Goal: Information Seeking & Learning: Learn about a topic

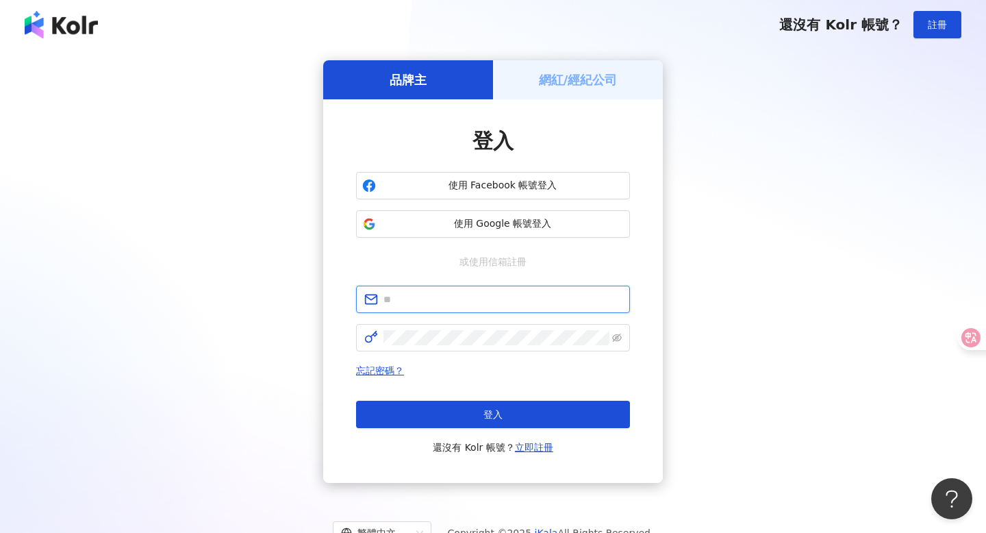
click at [439, 302] on input "text" at bounding box center [503, 299] width 238 height 15
paste input "**********"
type input "**********"
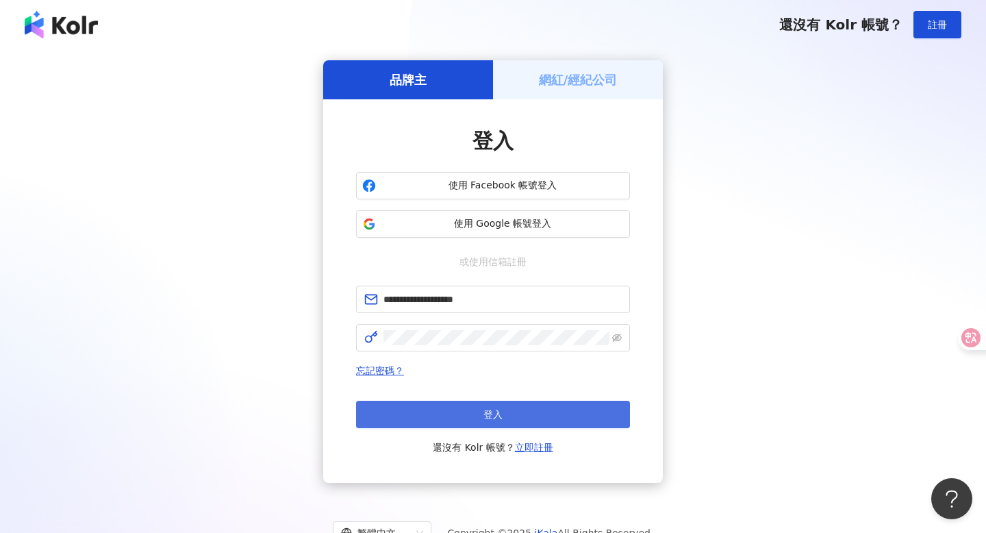
click at [433, 410] on button "登入" at bounding box center [493, 414] width 274 height 27
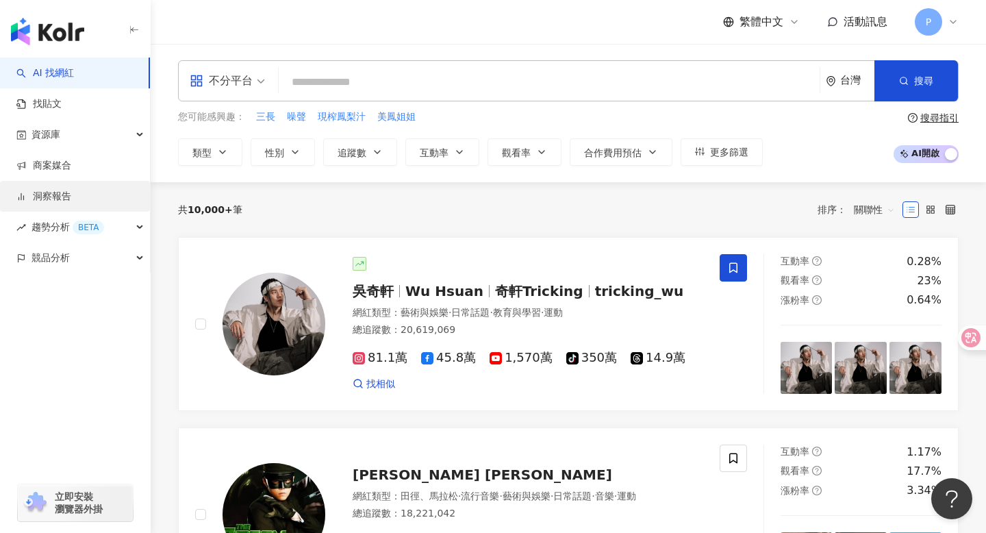
click at [71, 196] on link "洞察報告" at bounding box center [43, 197] width 55 height 14
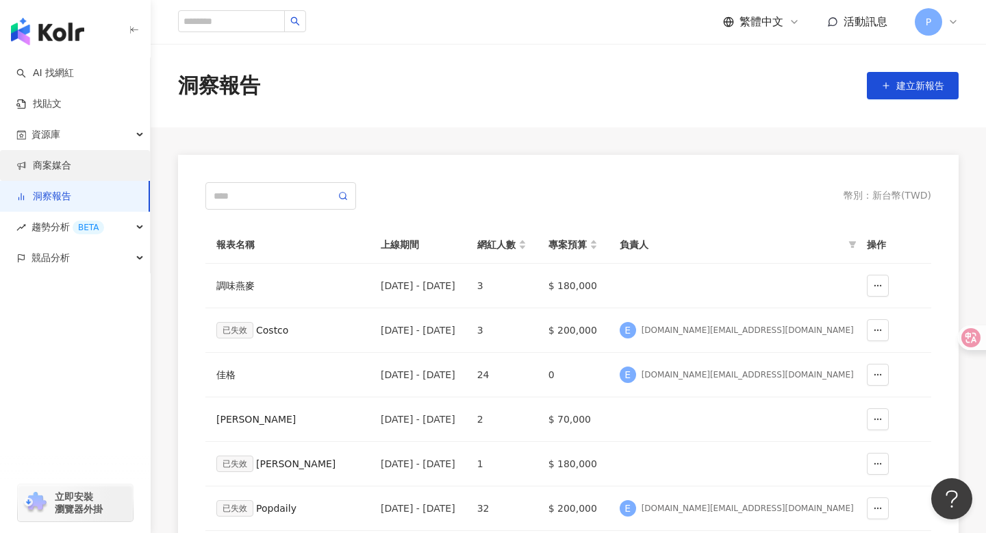
click at [71, 169] on link "商案媒合" at bounding box center [43, 166] width 55 height 14
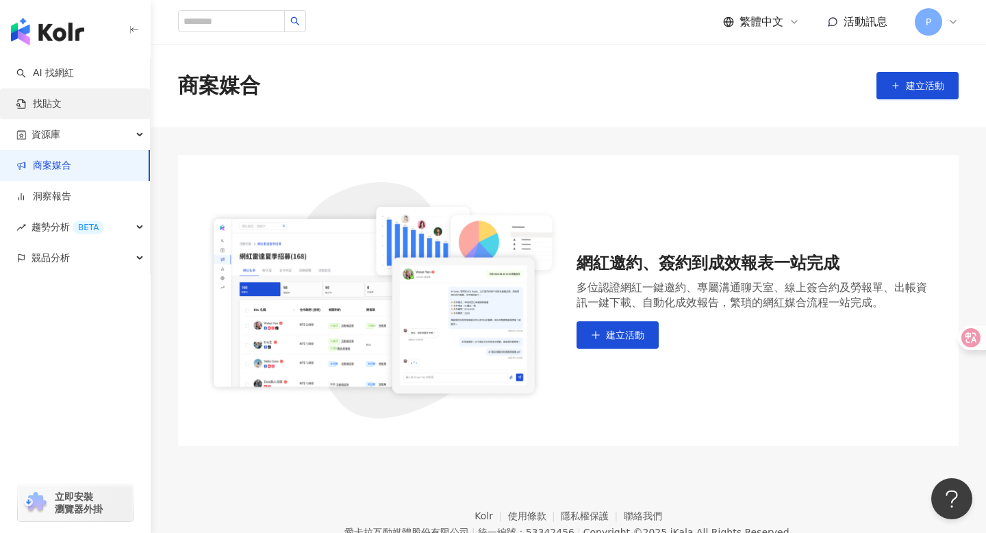
click at [60, 104] on link "找貼文" at bounding box center [38, 104] width 45 height 14
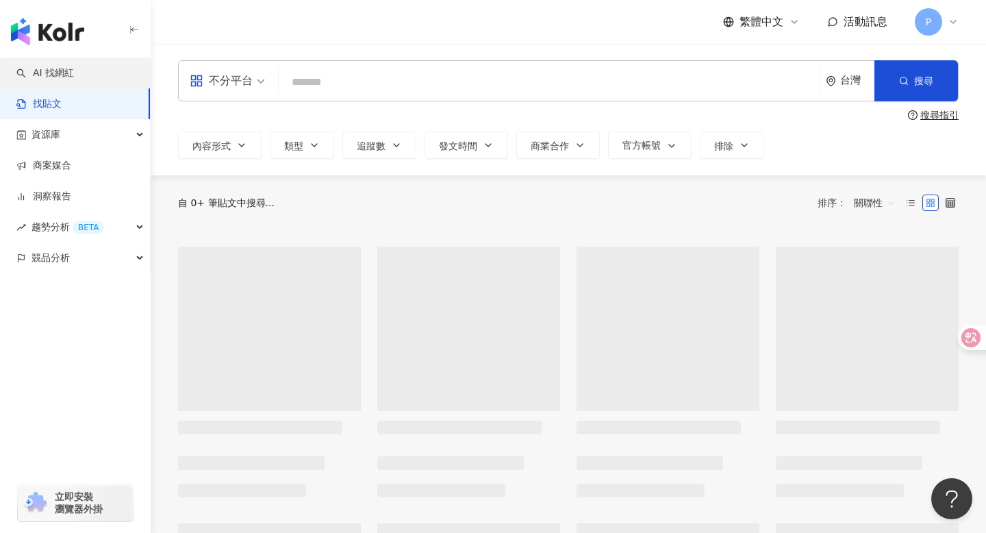
click at [62, 72] on link "AI 找網紅" at bounding box center [45, 73] width 58 height 14
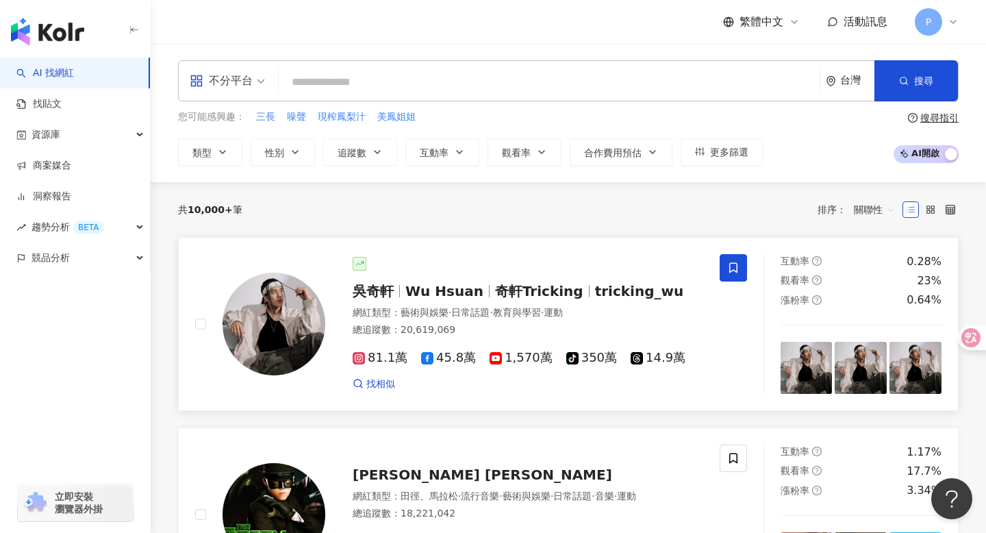
click at [451, 310] on span "·" at bounding box center [450, 312] width 3 height 11
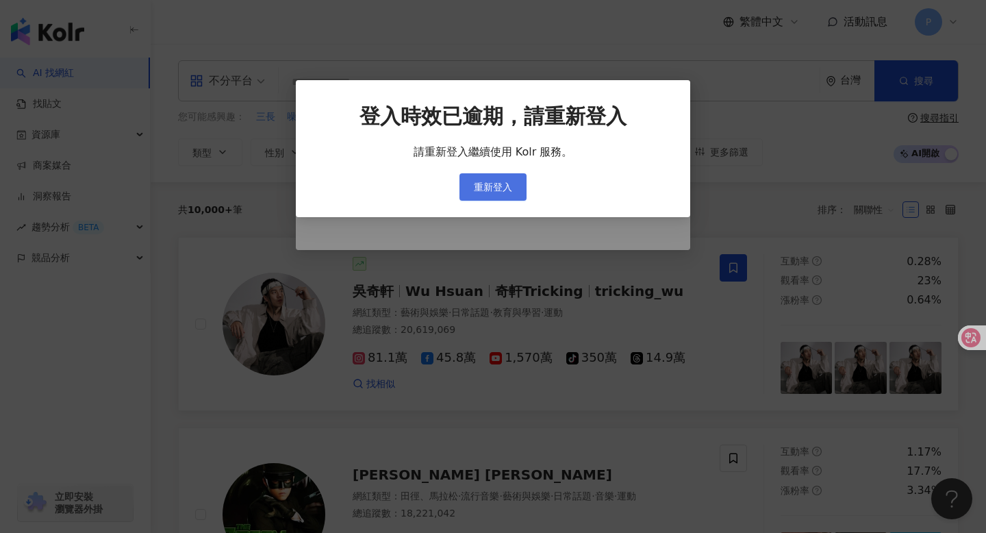
click at [504, 186] on span "重新登入" at bounding box center [493, 186] width 38 height 11
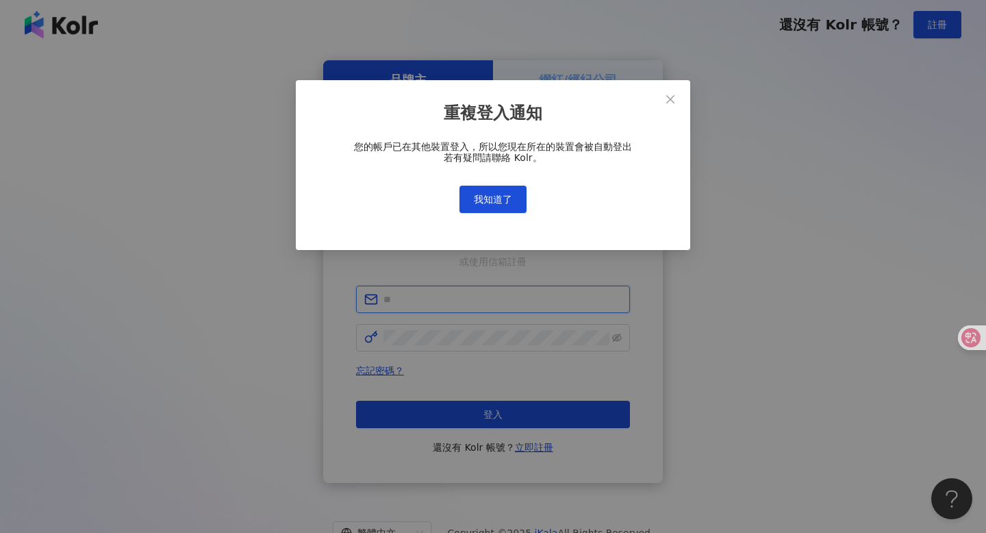
type input "**********"
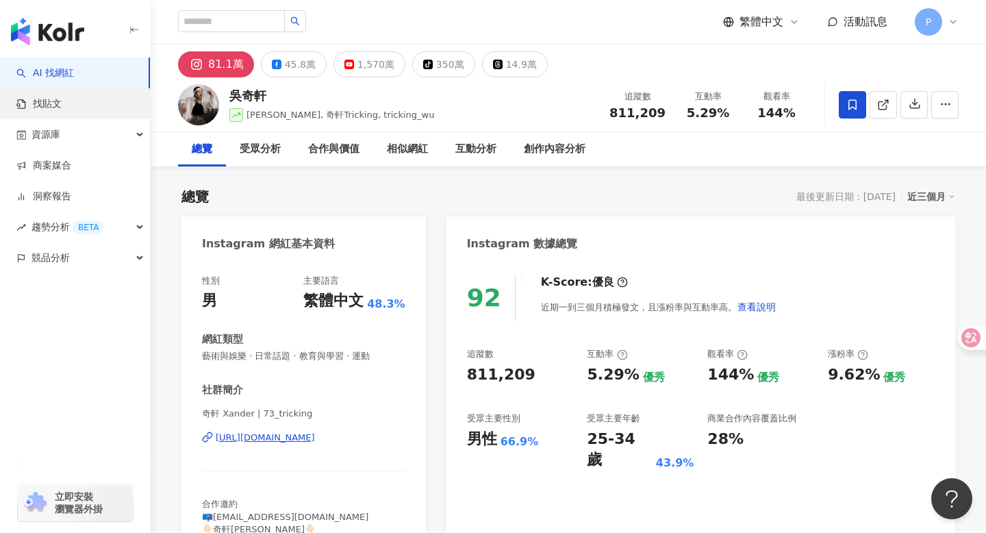
click at [62, 108] on link "找貼文" at bounding box center [38, 104] width 45 height 14
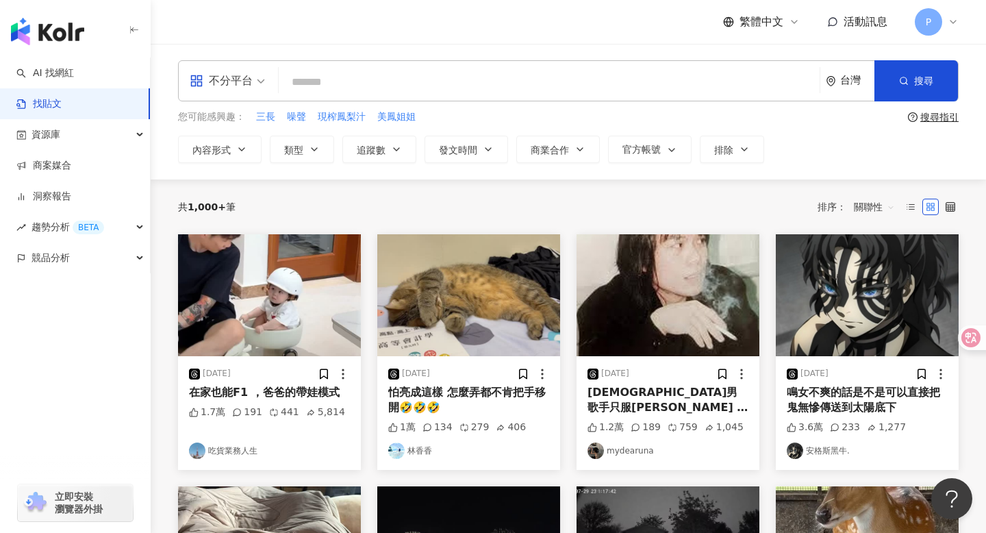
click at [368, 68] on input "search" at bounding box center [549, 81] width 530 height 29
type input "*"
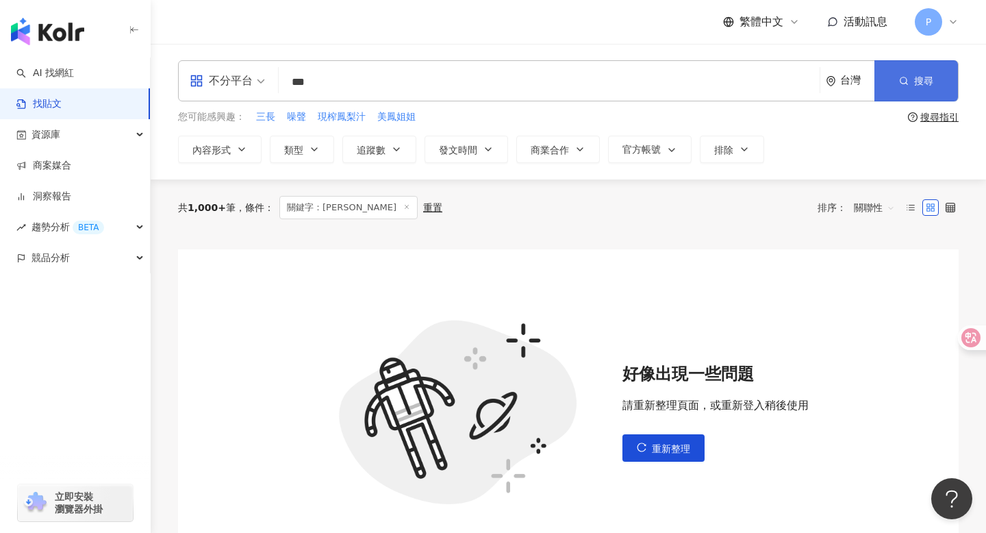
click at [912, 75] on button "搜尋" at bounding box center [917, 80] width 84 height 41
click at [671, 450] on span "重新整理" at bounding box center [671, 448] width 38 height 11
click at [653, 449] on span "重新整理" at bounding box center [671, 448] width 38 height 11
click at [323, 112] on span "現榨鳳梨汁" at bounding box center [342, 117] width 48 height 14
type input "*****"
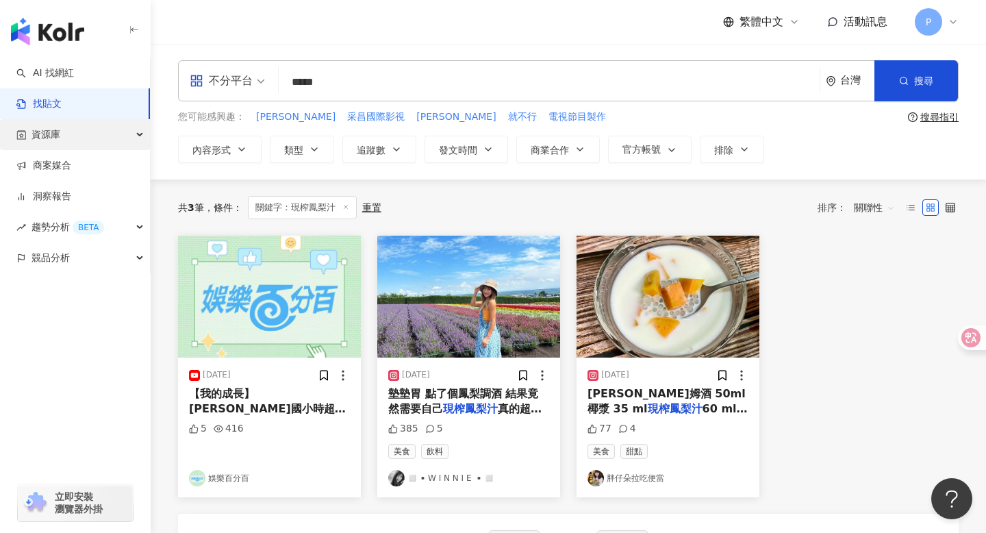
click at [106, 137] on div "資源庫" at bounding box center [75, 134] width 150 height 31
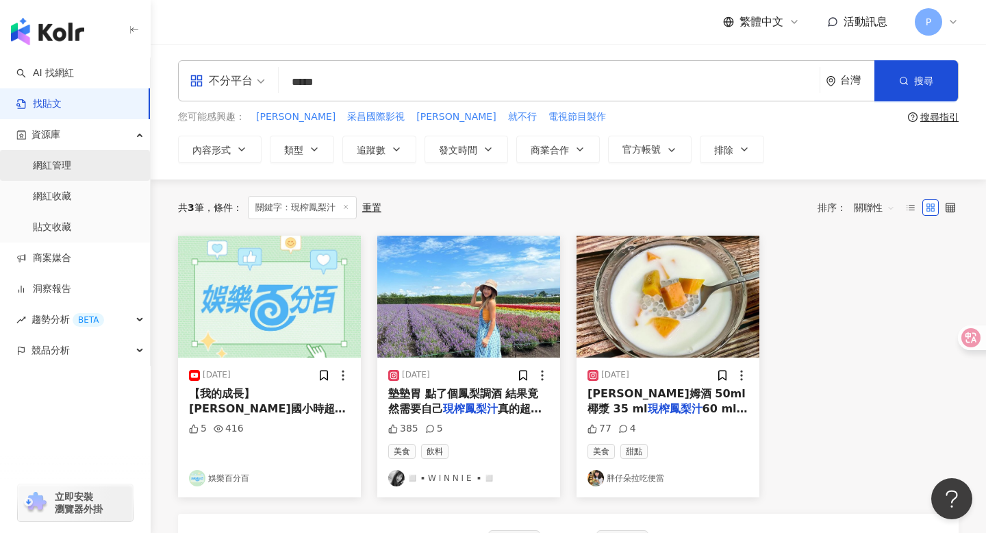
click at [71, 166] on link "網紅管理" at bounding box center [52, 166] width 38 height 14
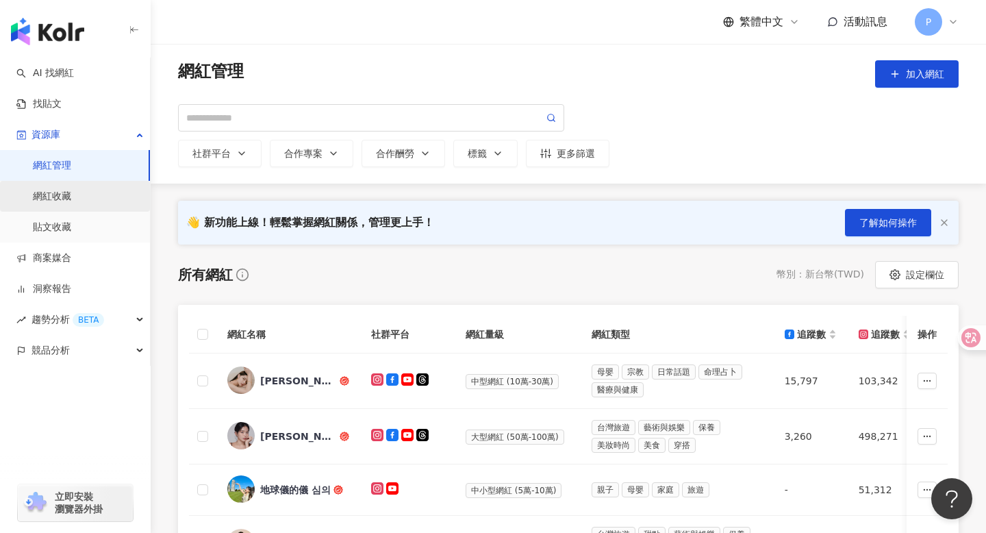
click at [71, 199] on link "網紅收藏" at bounding box center [52, 197] width 38 height 14
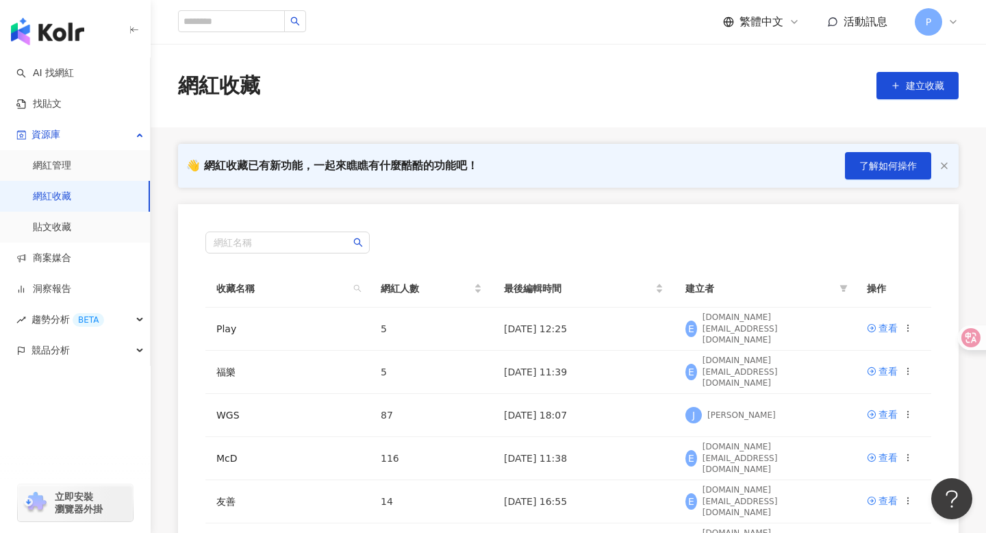
click at [71, 203] on link "網紅收藏" at bounding box center [52, 197] width 38 height 14
click at [501, 339] on td "2025/8/6 12:25" at bounding box center [583, 328] width 181 height 43
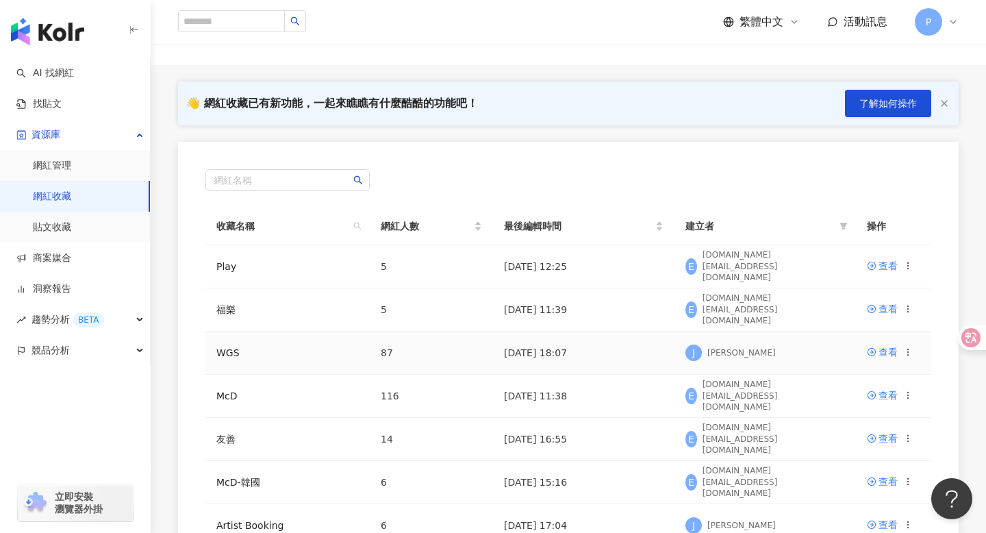
scroll to position [60, 0]
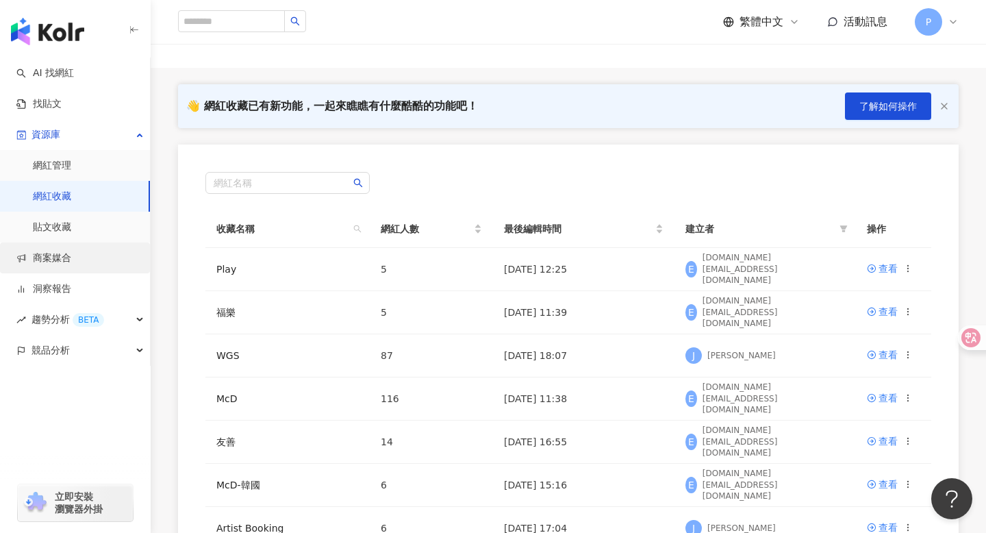
click at [64, 260] on link "商案媒合" at bounding box center [43, 258] width 55 height 14
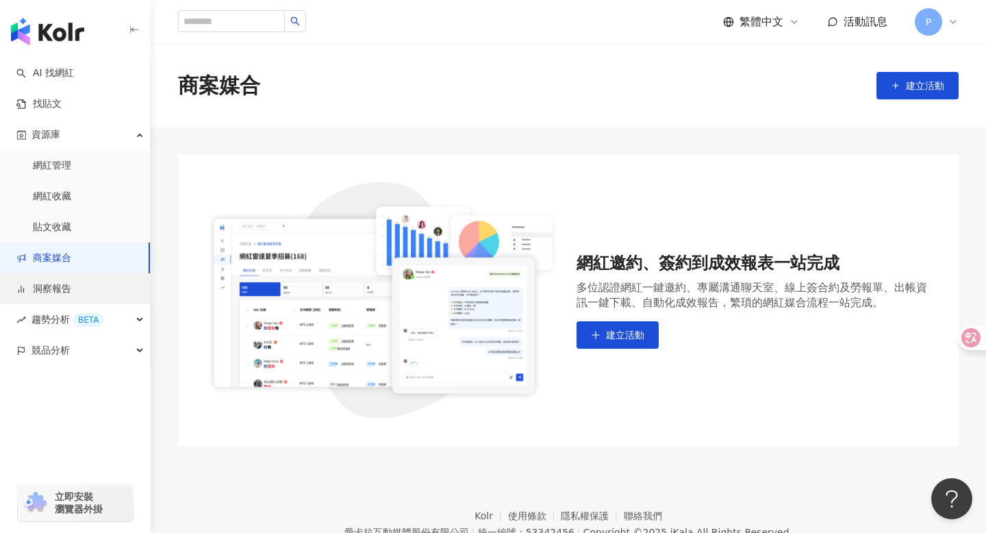
click at [58, 284] on link "洞察報告" at bounding box center [43, 289] width 55 height 14
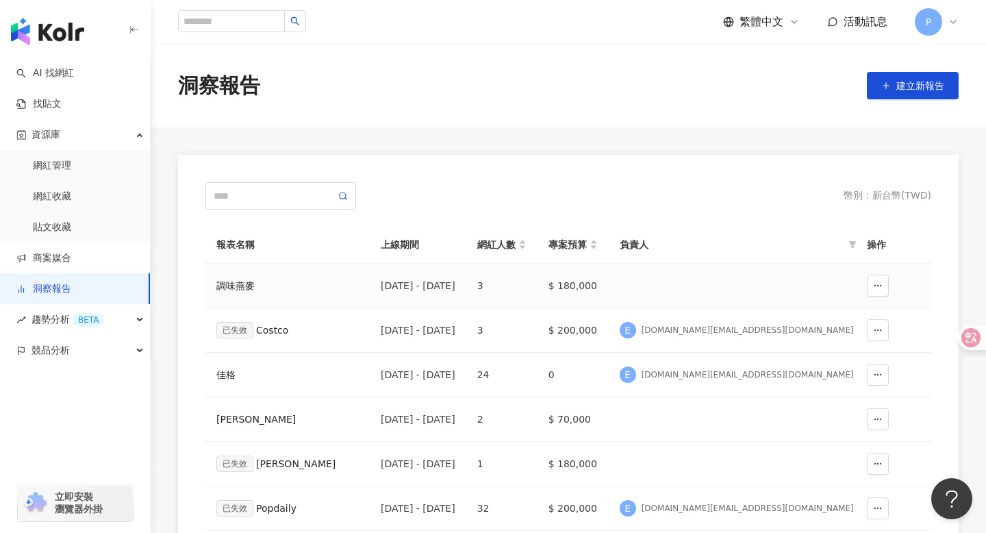
click at [232, 286] on div "調味燕麥" at bounding box center [287, 285] width 142 height 15
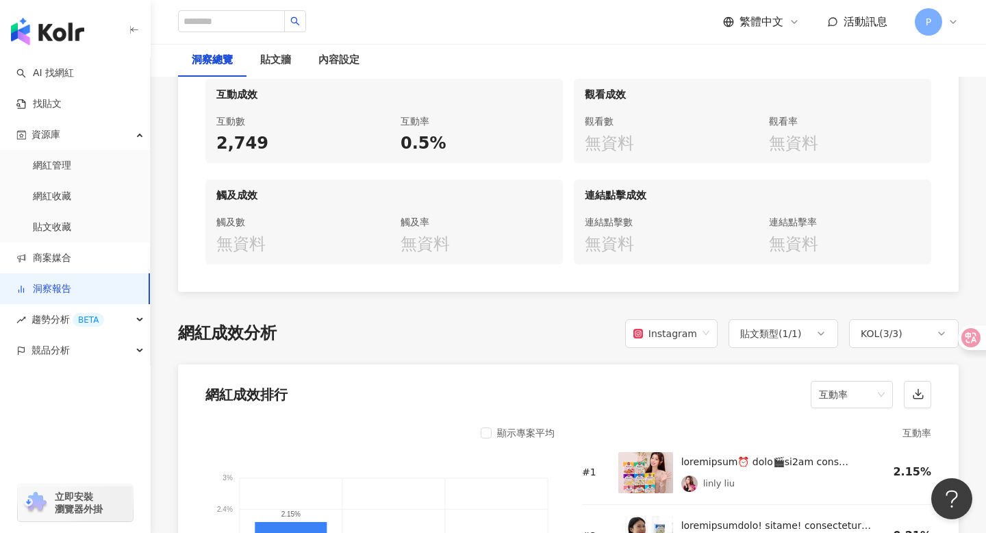
scroll to position [864, 0]
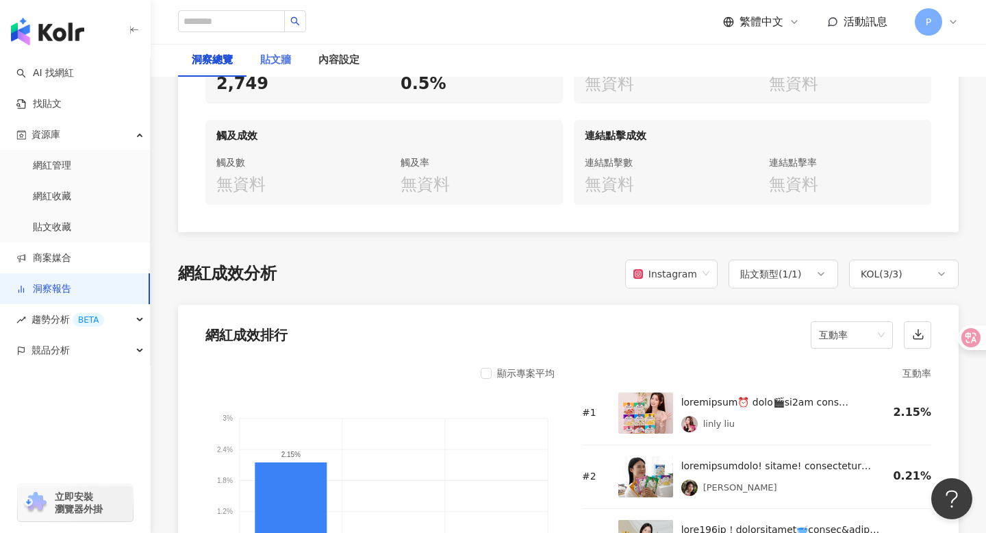
click at [274, 48] on div "貼文牆" at bounding box center [276, 60] width 58 height 33
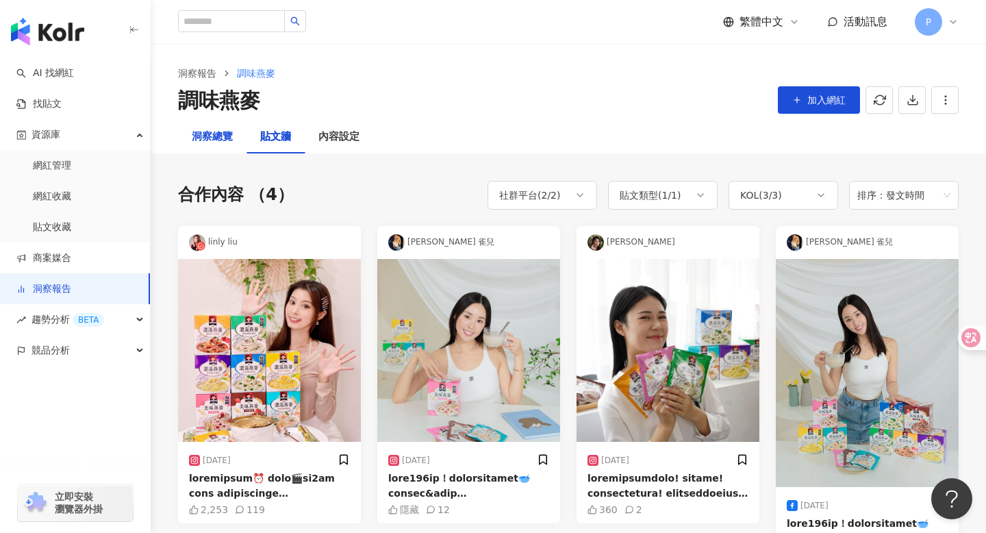
click at [216, 142] on div "洞察總覽" at bounding box center [212, 137] width 41 height 16
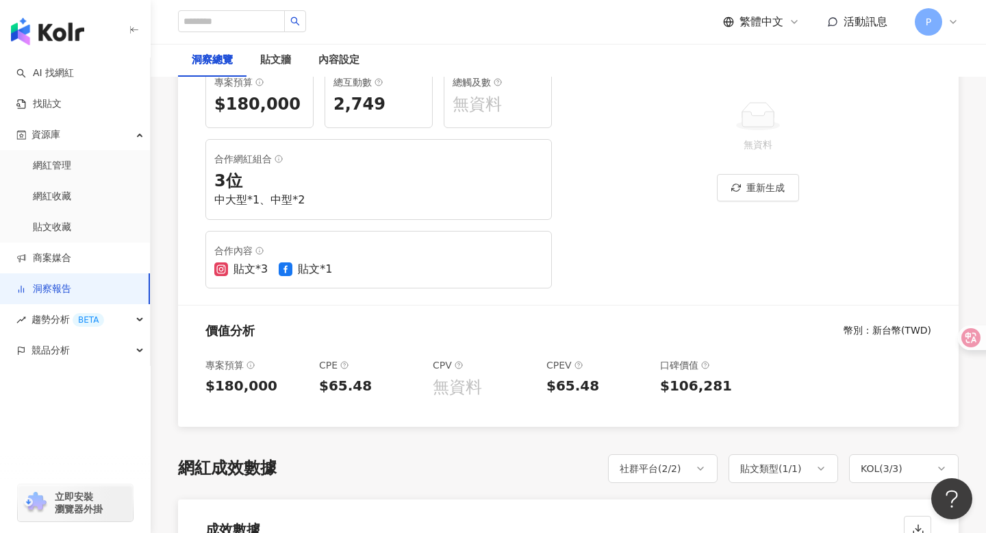
scroll to position [180, 0]
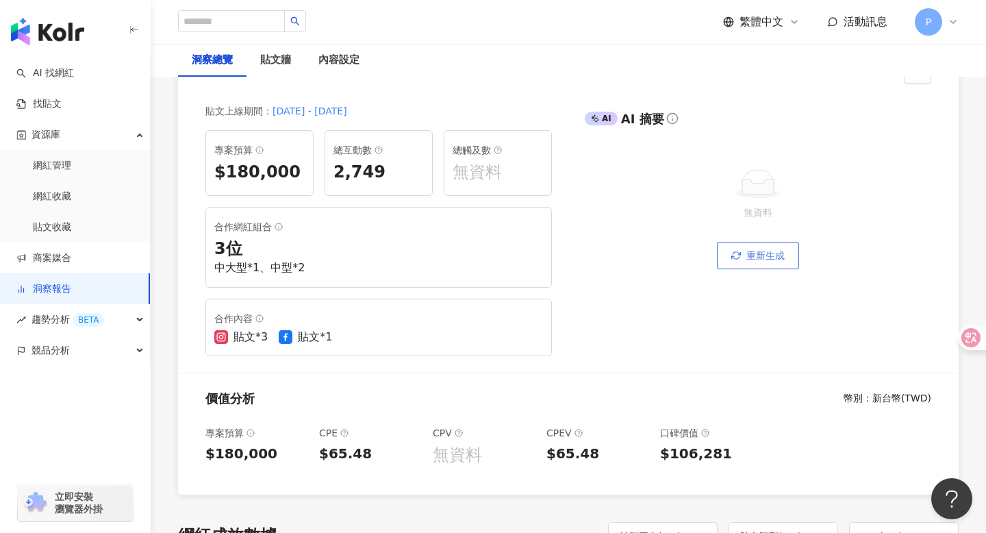
click at [742, 255] on button "重新生成" at bounding box center [758, 255] width 82 height 27
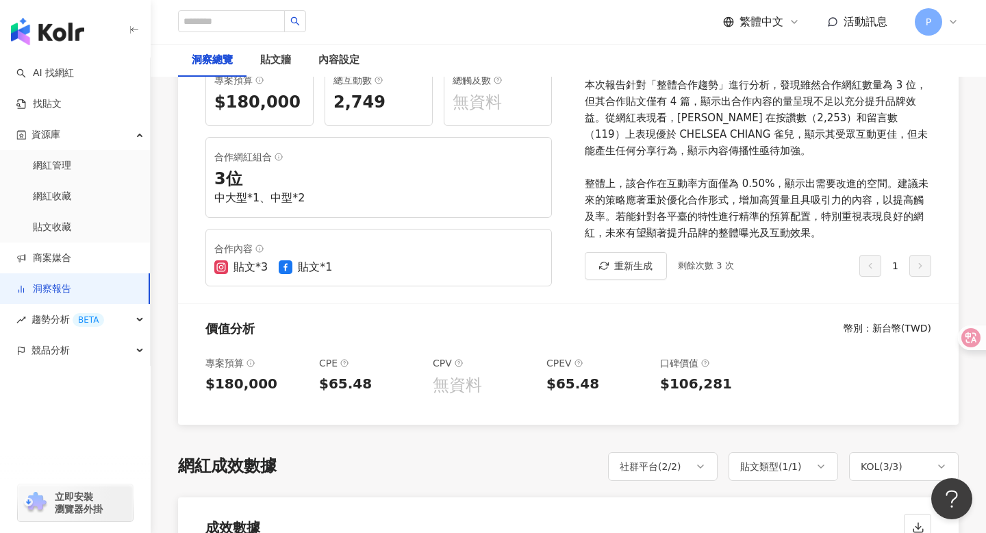
scroll to position [252, 0]
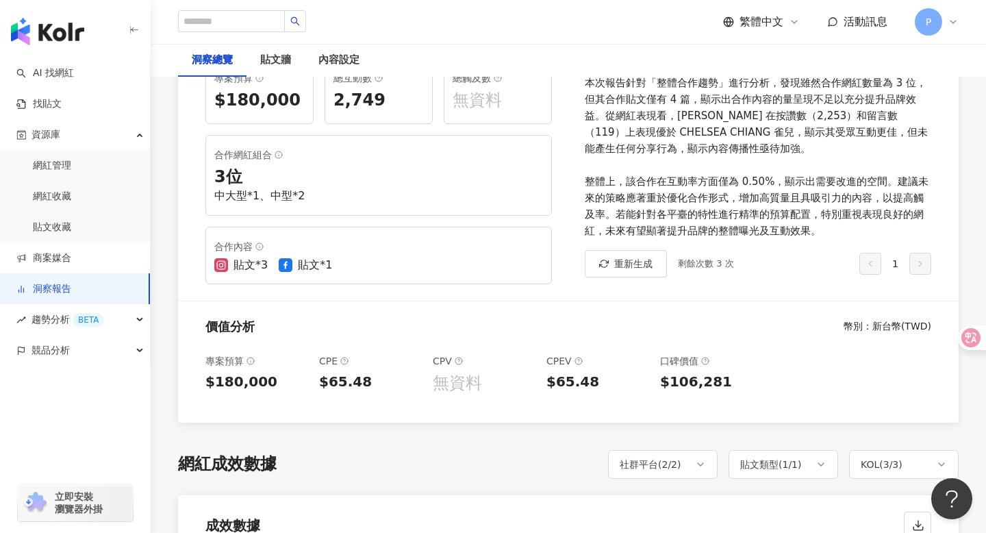
click at [58, 294] on link "洞察報告" at bounding box center [43, 289] width 55 height 14
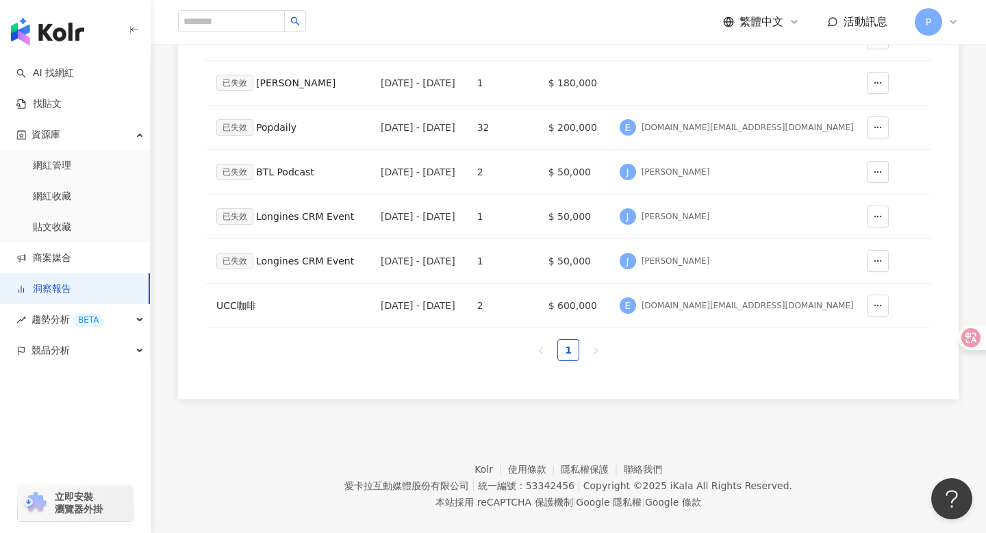
scroll to position [380, 0]
click at [240, 304] on div "UCC咖啡" at bounding box center [287, 306] width 142 height 15
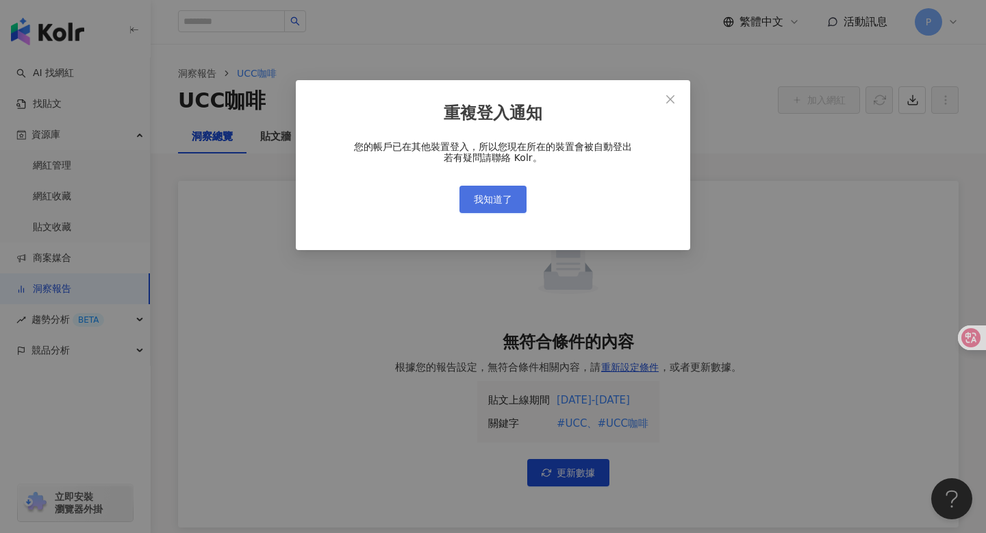
click at [482, 204] on span "我知道了" at bounding box center [493, 199] width 38 height 11
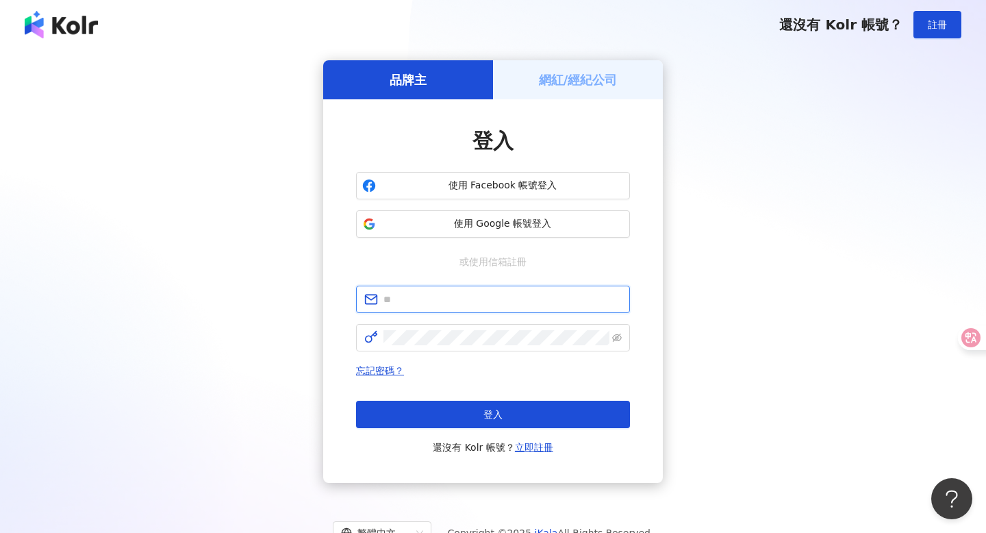
type input "**********"
